Goal: Information Seeking & Learning: Learn about a topic

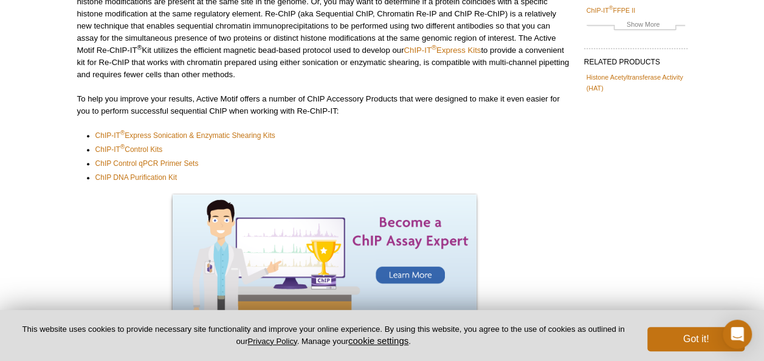
scroll to position [360, 0]
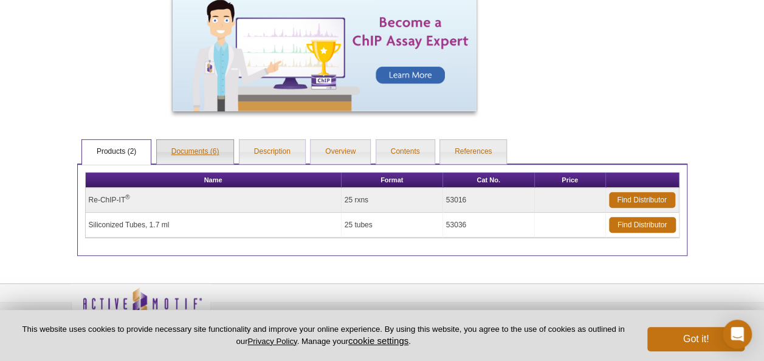
click at [173, 153] on link "Documents (6)" at bounding box center [195, 152] width 77 height 24
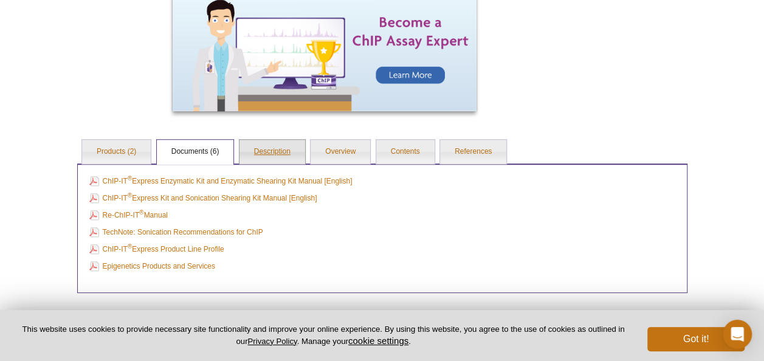
click at [260, 153] on link "Description" at bounding box center [273, 152] width 66 height 24
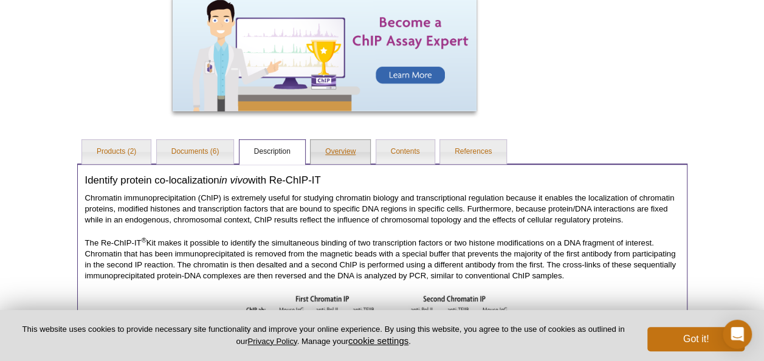
click at [334, 148] on link "Overview" at bounding box center [341, 152] width 60 height 24
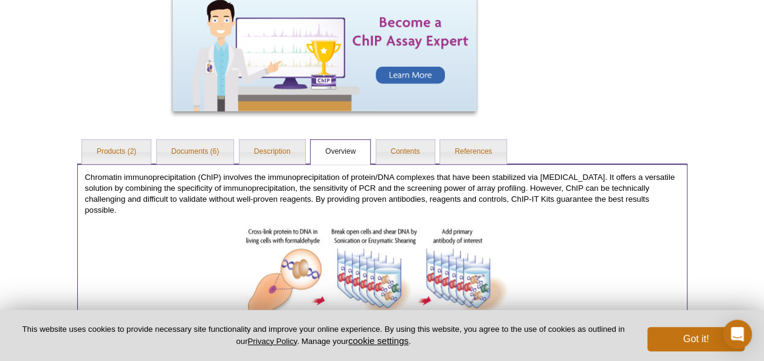
scroll to position [388, 0]
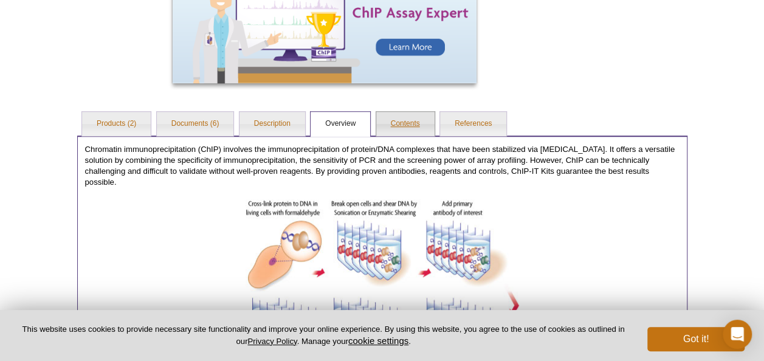
click at [430, 113] on link "Contents" at bounding box center [405, 124] width 58 height 24
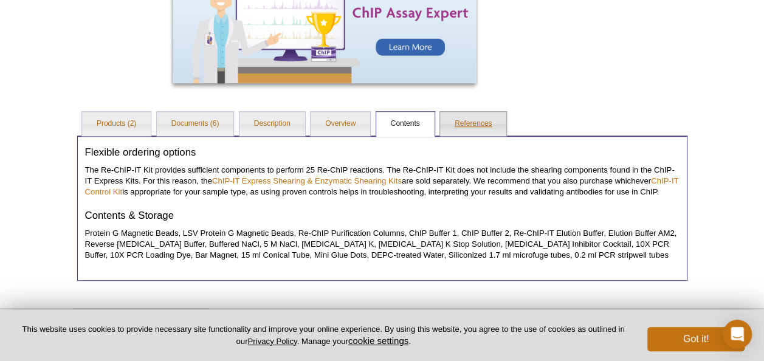
click at [467, 122] on link "References" at bounding box center [473, 124] width 66 height 24
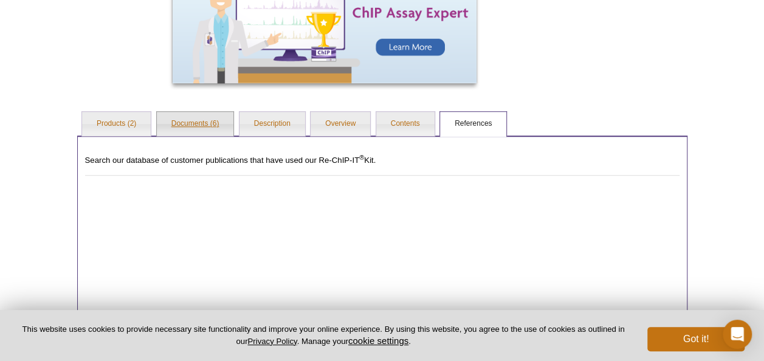
click at [212, 120] on link "Documents (6)" at bounding box center [195, 124] width 77 height 24
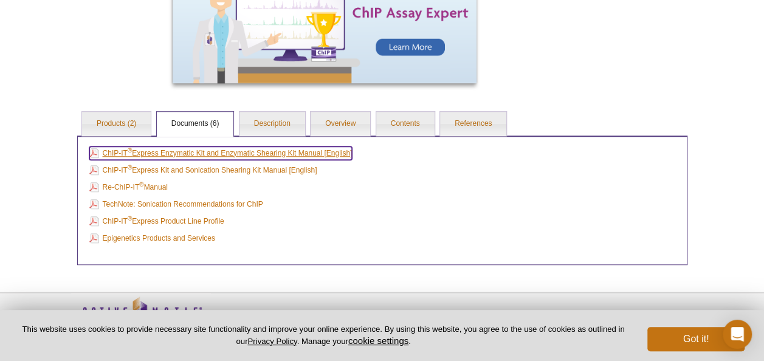
click at [250, 154] on link "ChIP-IT ® Express Enzymatic Kit and Enzymatic Shearing Kit Manual [English]" at bounding box center [220, 153] width 263 height 13
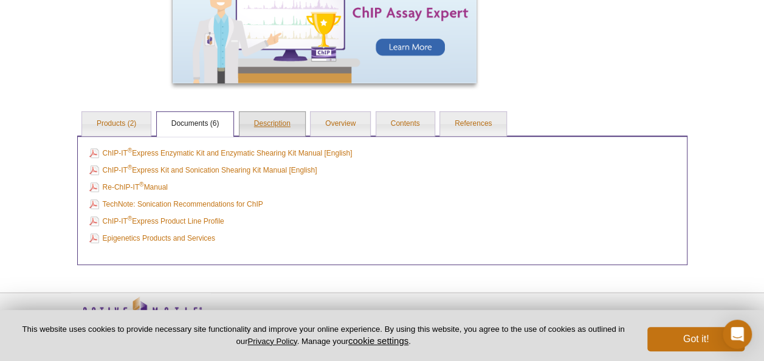
click at [280, 118] on link "Description" at bounding box center [273, 124] width 66 height 24
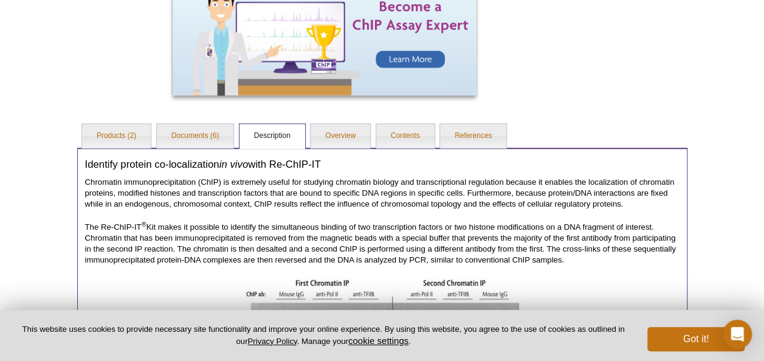
scroll to position [375, 0]
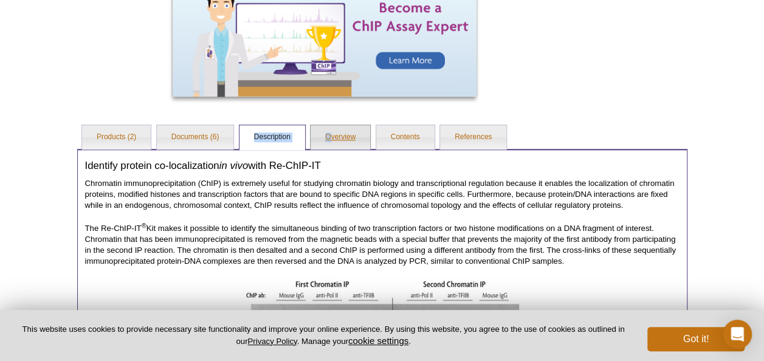
drag, startPoint x: 305, startPoint y: 144, endPoint x: 334, endPoint y: 137, distance: 29.8
click at [334, 137] on ul "Products (2) Documents (6) Description Overview Contents References" at bounding box center [382, 136] width 611 height 26
click at [334, 137] on link "Overview" at bounding box center [341, 137] width 60 height 24
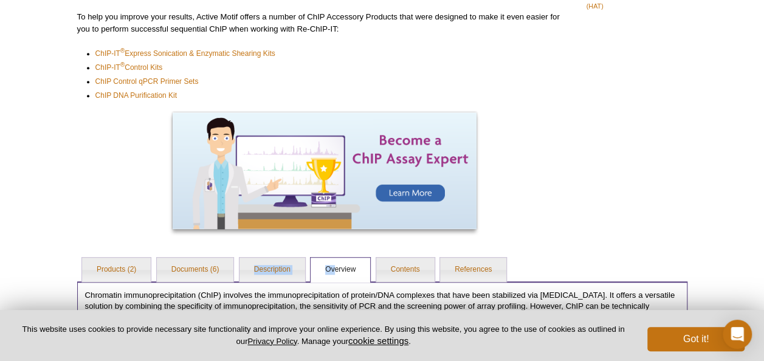
scroll to position [265, 0]
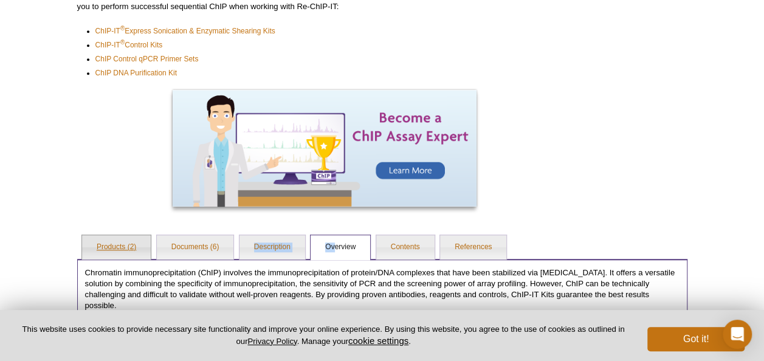
click at [120, 241] on link "Products (2)" at bounding box center [116, 247] width 69 height 24
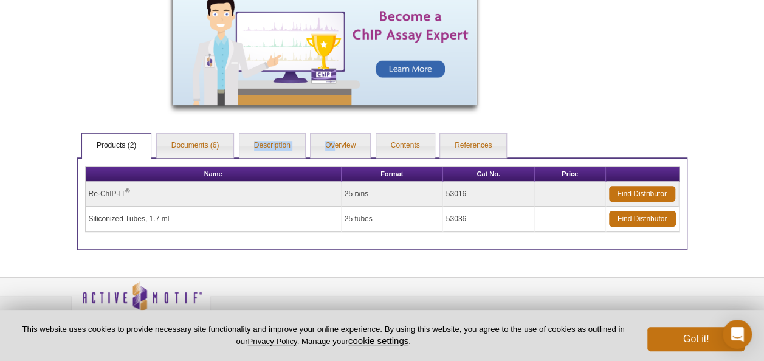
scroll to position [367, 0]
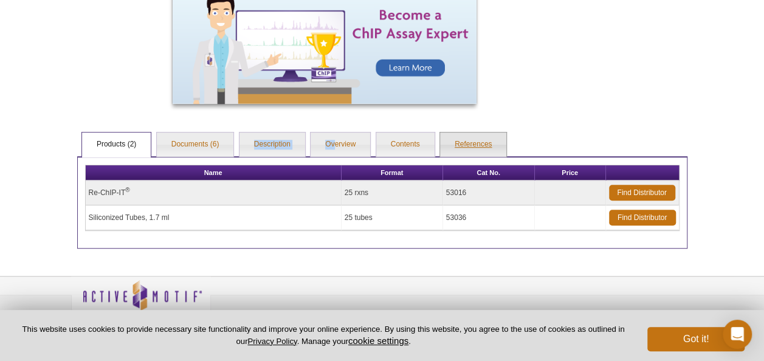
click at [473, 136] on link "References" at bounding box center [473, 145] width 66 height 24
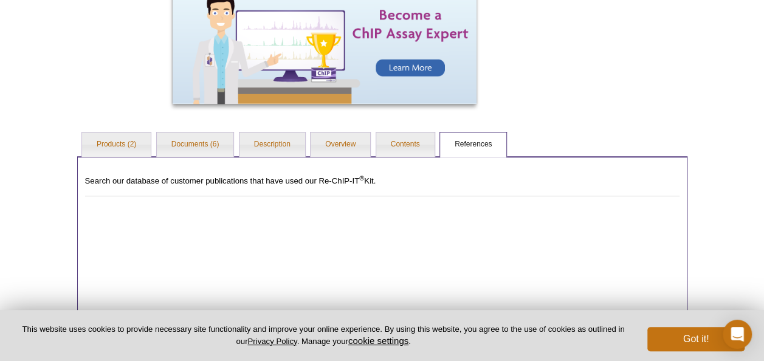
click at [418, 131] on ul "Products (2) Documents (6) Description Overview Contents References" at bounding box center [382, 144] width 611 height 26
click at [417, 141] on link "Contents" at bounding box center [405, 145] width 58 height 24
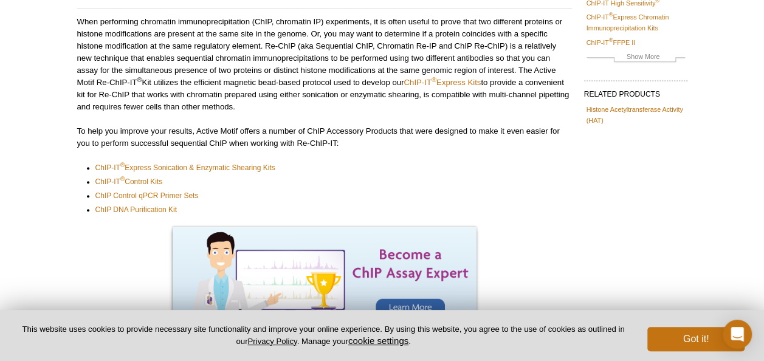
scroll to position [0, 0]
